Goal: Transaction & Acquisition: Purchase product/service

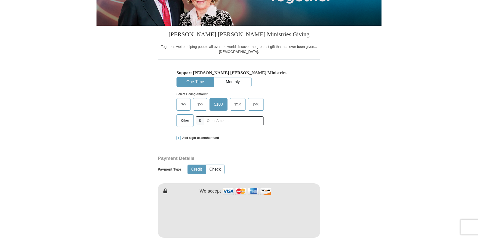
scroll to position [100, 0]
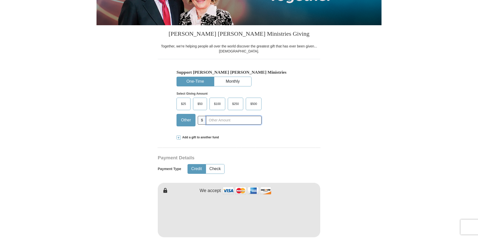
click at [224, 122] on input "text" at bounding box center [234, 120] width 56 height 9
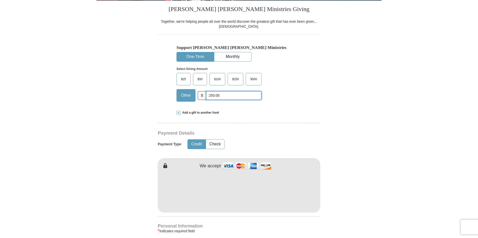
scroll to position [125, 0]
type input "250.00"
type input "[PERSON_NAME]"
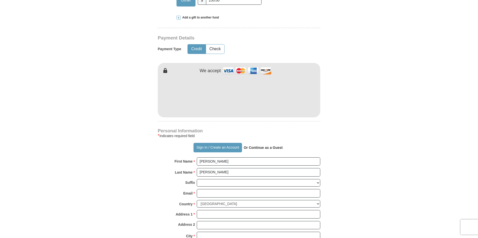
scroll to position [250, 0]
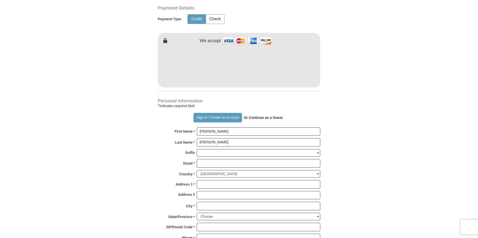
click at [143, 150] on form "Already have an account? Sign in for faster giving. Don't have an account? Crea…" at bounding box center [239, 77] width 285 height 614
click at [217, 165] on input "Email *" at bounding box center [259, 163] width 124 height 9
type input "[EMAIL_ADDRESS][DOMAIN_NAME]"
type input "2017 [PERSON_NAME] St"
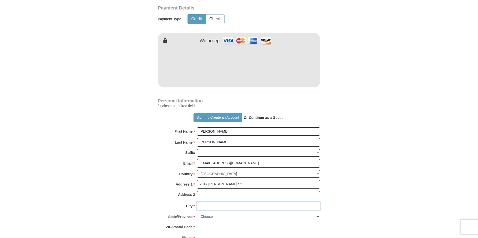
type input "Clovis"
select select "NM"
type input "88101"
type input "5059675382"
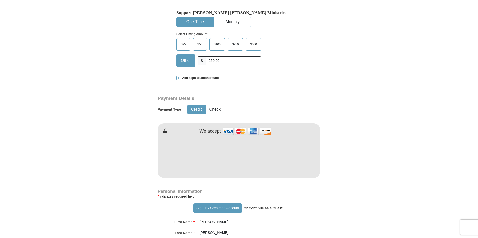
scroll to position [125, 0]
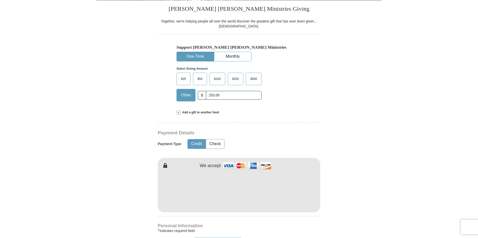
click at [238, 79] on span "$250" at bounding box center [236, 79] width 12 height 8
click at [0, 0] on input "$250" at bounding box center [0, 0] width 0 height 0
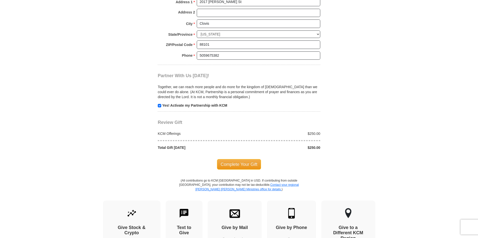
scroll to position [526, 0]
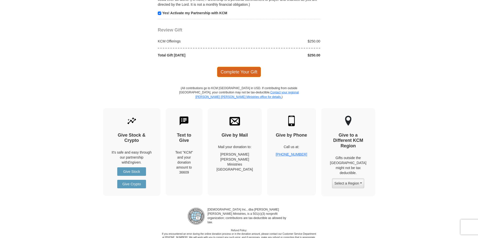
click at [241, 71] on span "Complete Your Gift" at bounding box center [239, 72] width 44 height 11
